Goal: Task Accomplishment & Management: Manage account settings

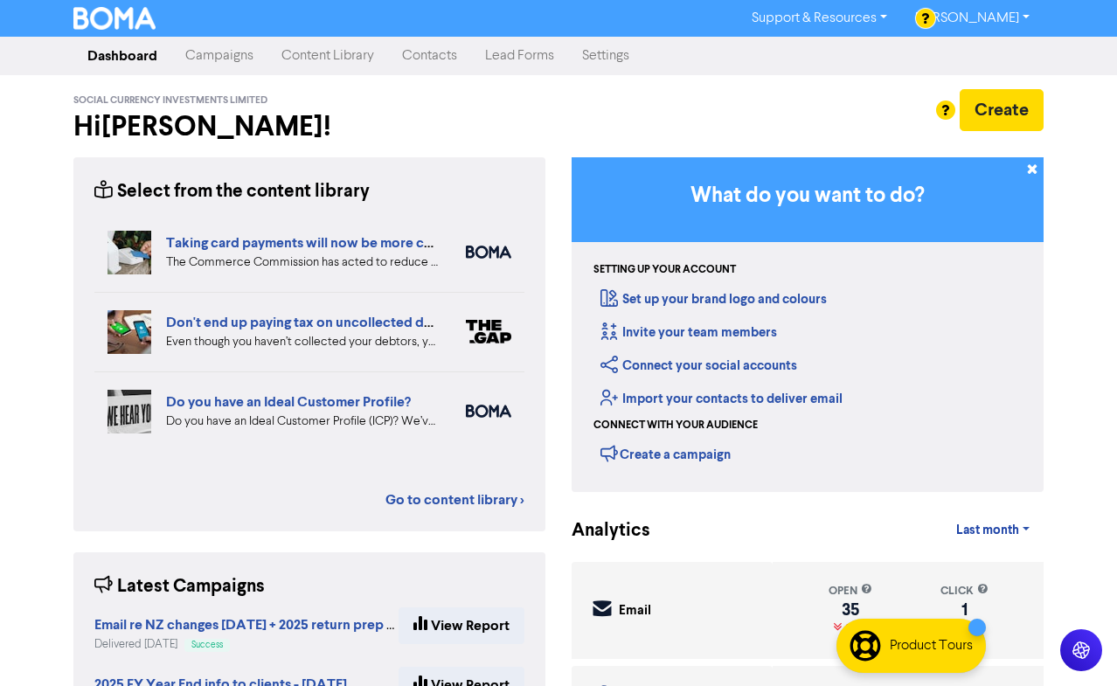
click at [325, 116] on h2 "Hi [PERSON_NAME] !" at bounding box center [309, 126] width 472 height 33
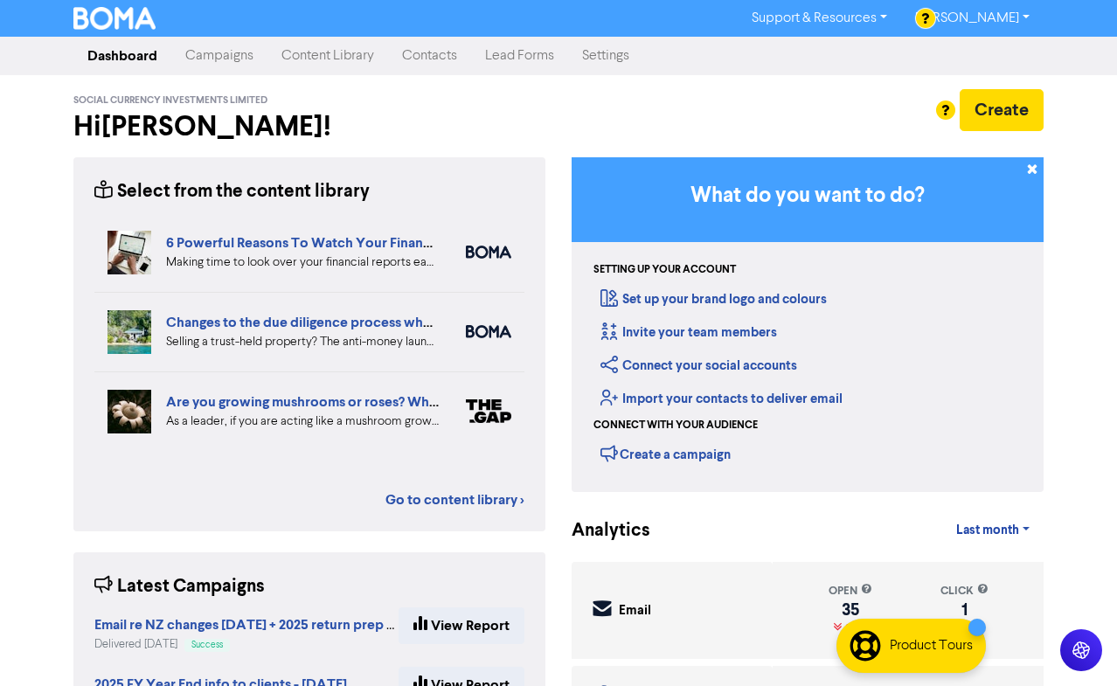
click at [447, 107] on div "Social Currency Investments Limited Hi [PERSON_NAME] !" at bounding box center [309, 119] width 498 height 61
click at [451, 107] on div "Social Currency Investments Limited Hi [PERSON_NAME] !" at bounding box center [309, 119] width 498 height 61
click at [451, 111] on div at bounding box center [558, 343] width 1117 height 686
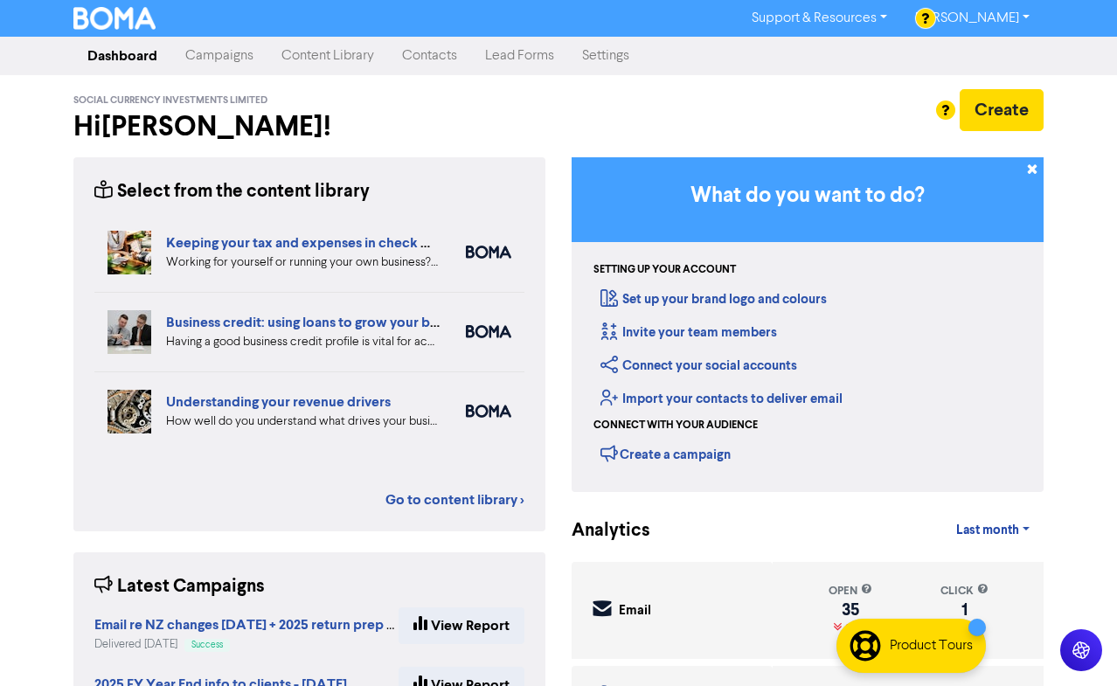
click at [423, 52] on link "Contacts" at bounding box center [429, 55] width 83 height 35
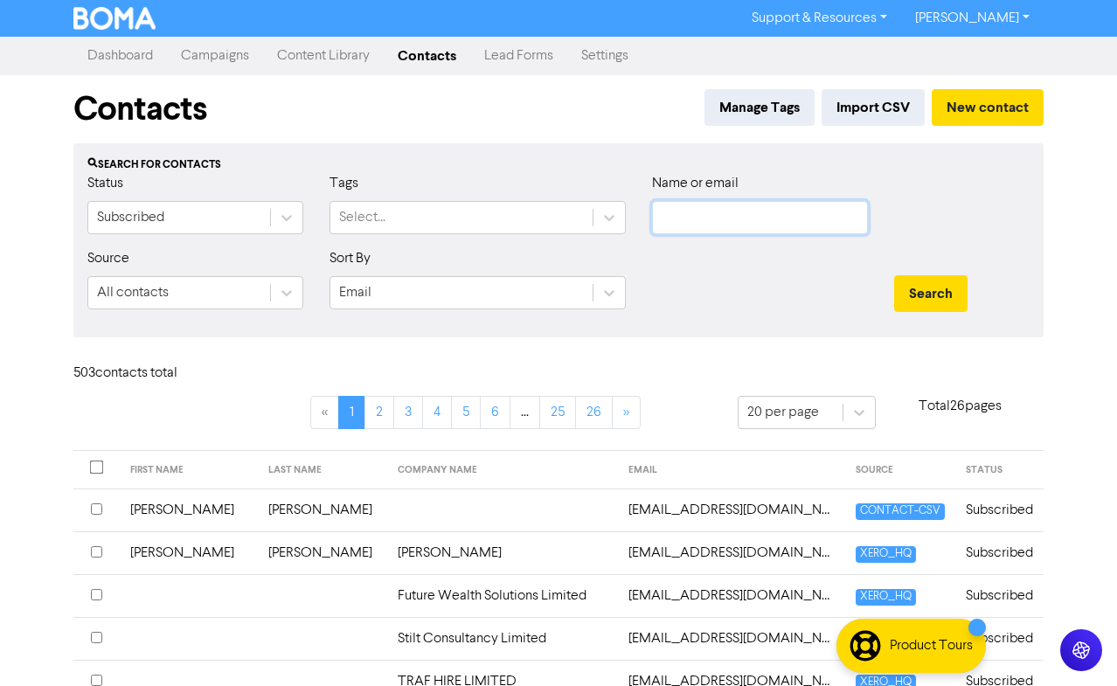
click at [669, 218] on input "text" at bounding box center [760, 217] width 216 height 33
type input "[PERSON_NAME]"
click at [929, 293] on button "Search" at bounding box center [930, 293] width 73 height 37
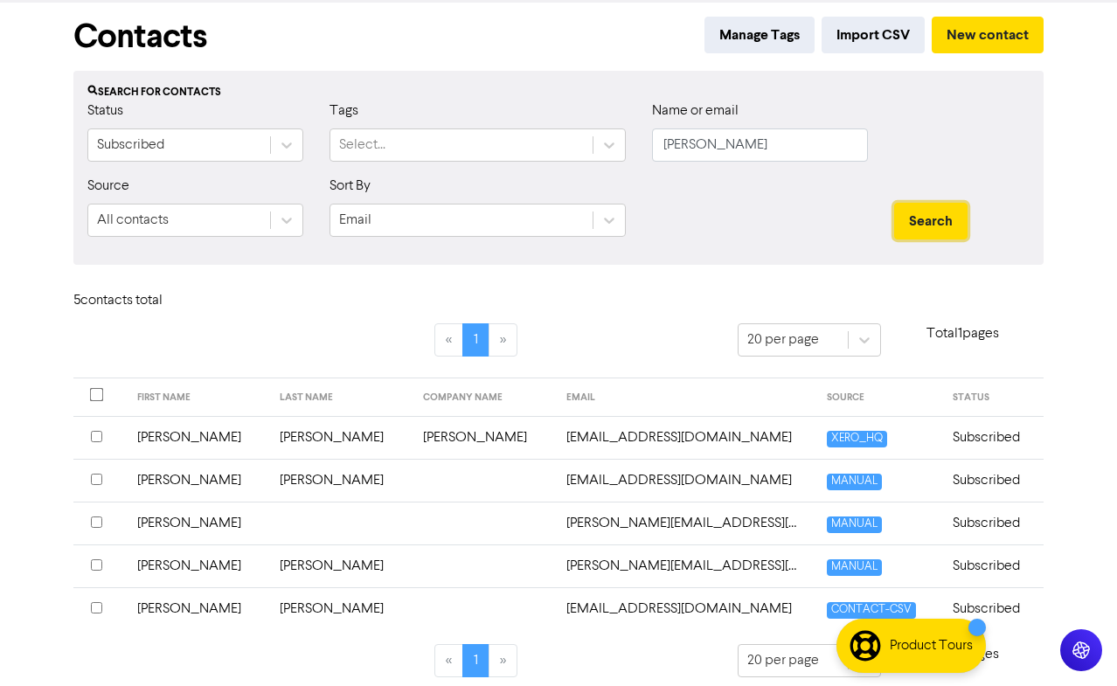
scroll to position [85, 0]
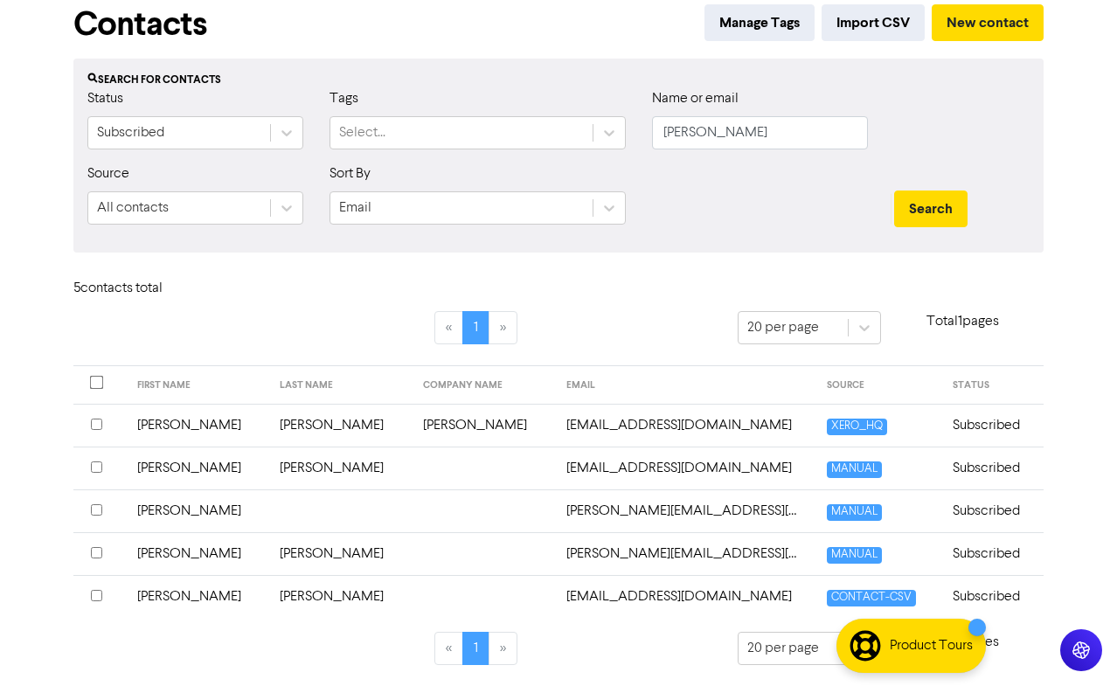
click at [556, 457] on td "[EMAIL_ADDRESS][DOMAIN_NAME]" at bounding box center [686, 468] width 261 height 43
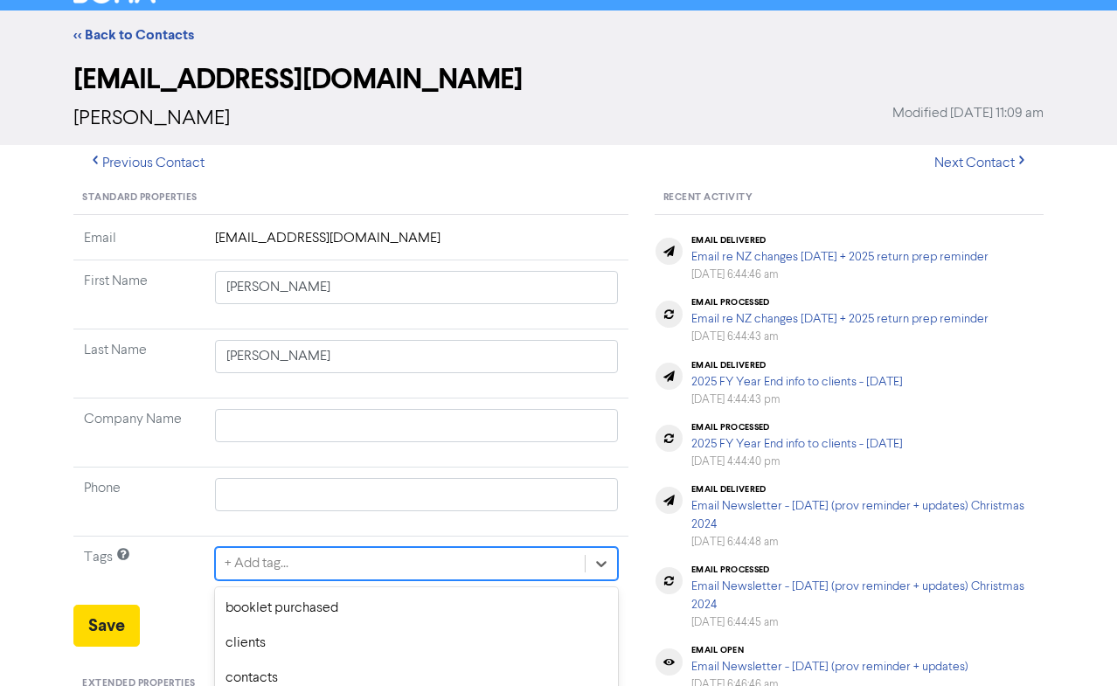
scroll to position [197, 0]
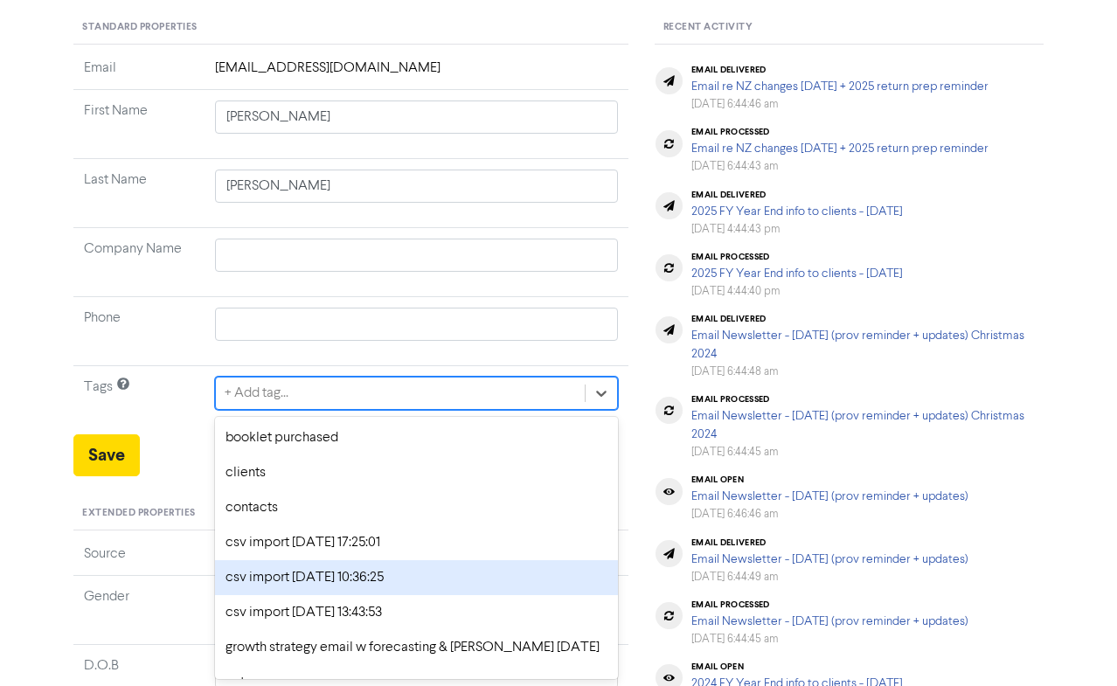
click at [275, 410] on div "option csv import [DATE] 10:36:25 focused, 5 of 12. 12 results available. Use U…" at bounding box center [416, 393] width 403 height 33
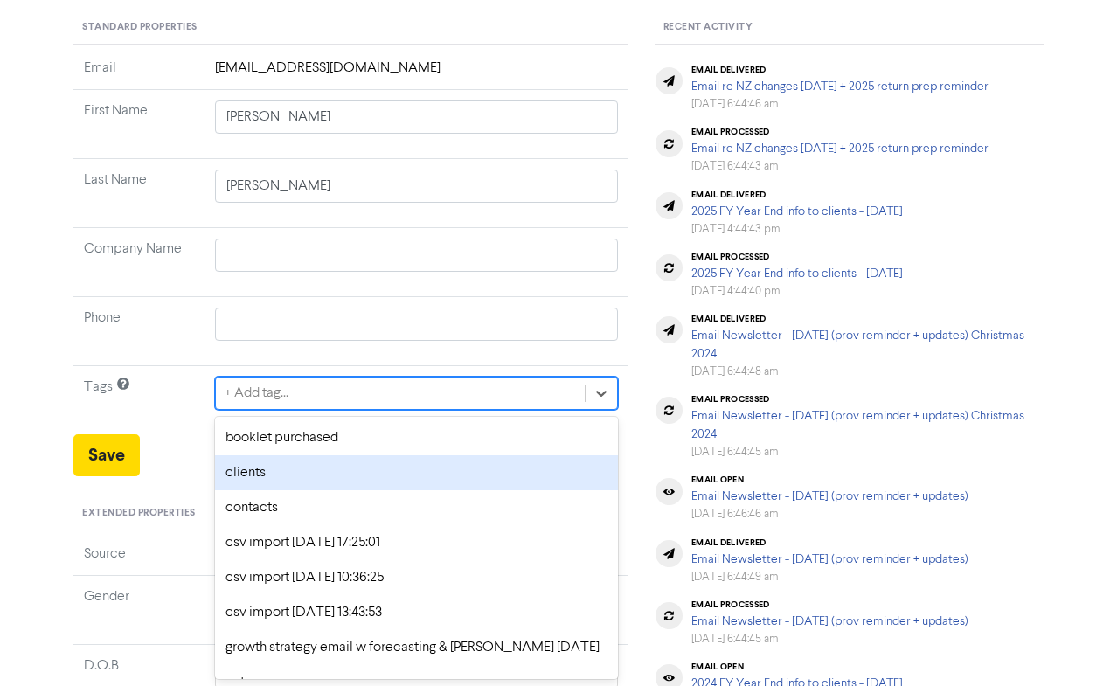
click at [276, 476] on div "clients" at bounding box center [416, 473] width 403 height 35
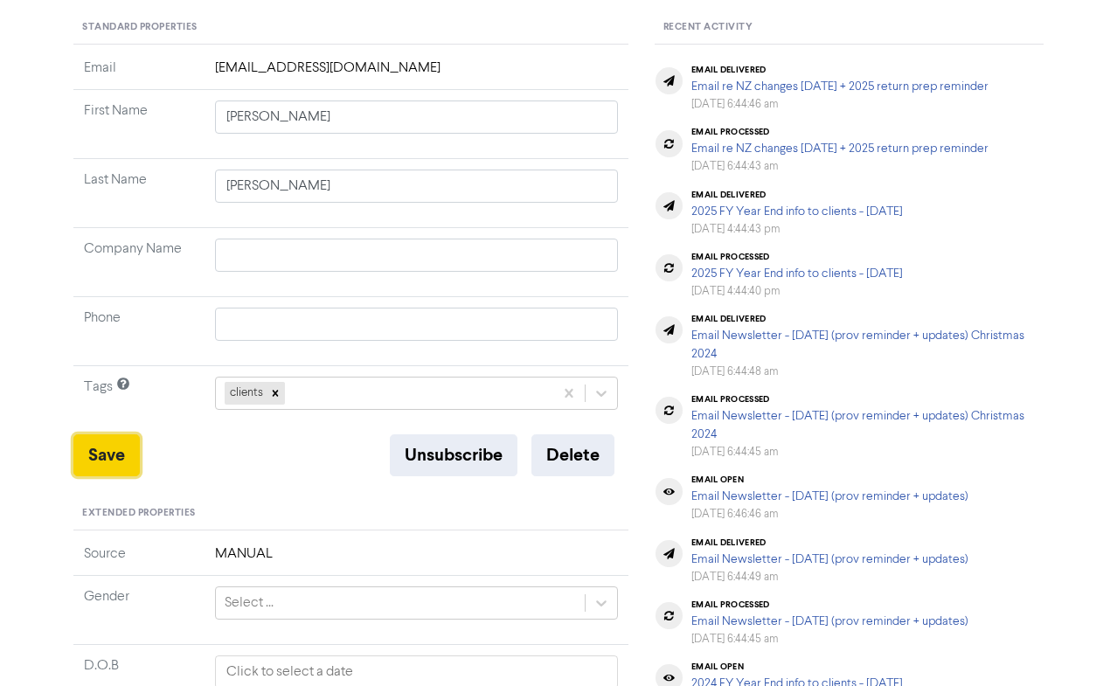
click at [114, 451] on button "Save" at bounding box center [106, 456] width 66 height 42
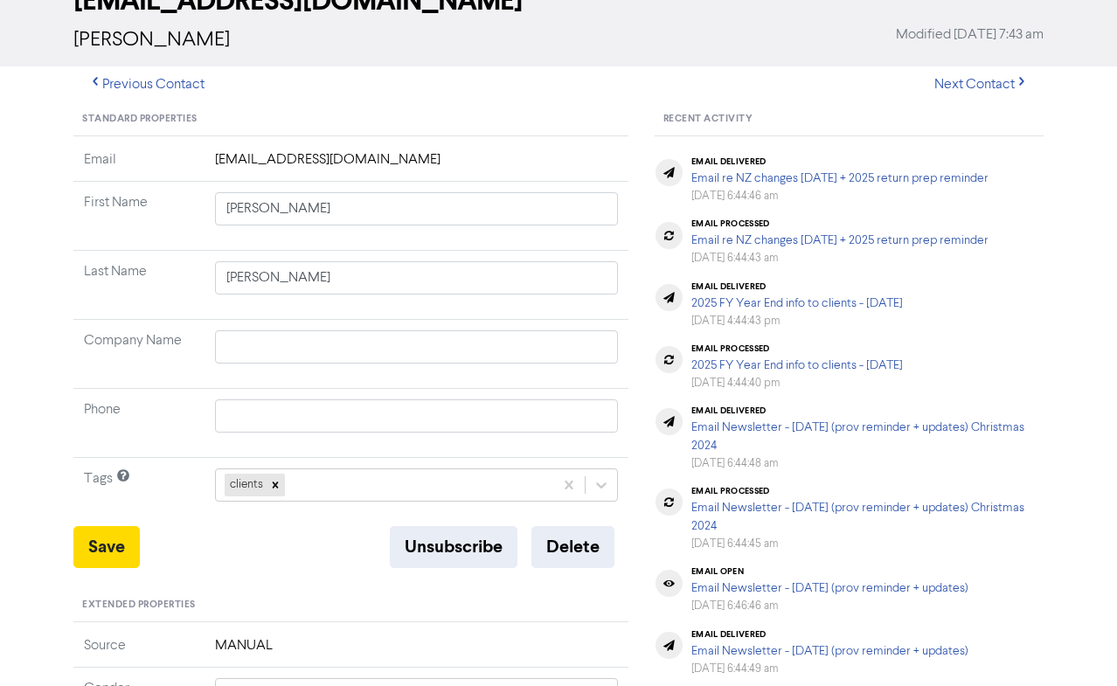
scroll to position [0, 0]
